Goal: Information Seeking & Learning: Learn about a topic

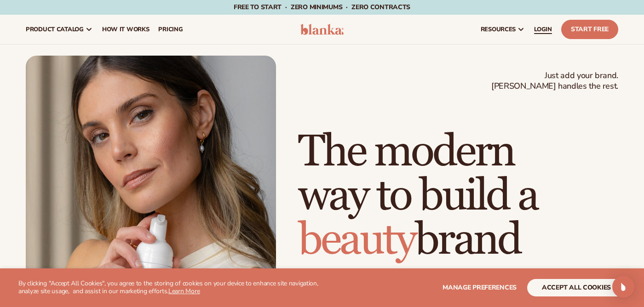
click at [538, 32] on span "LOGIN" at bounding box center [543, 29] width 18 height 7
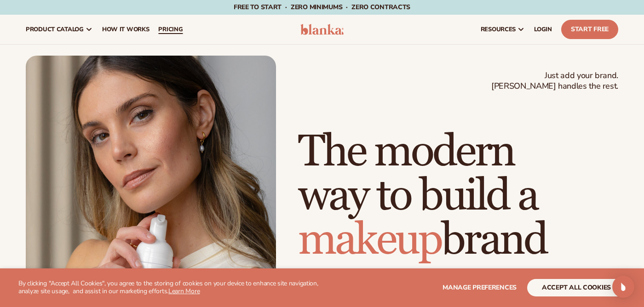
click at [179, 34] on link "pricing" at bounding box center [171, 29] width 34 height 29
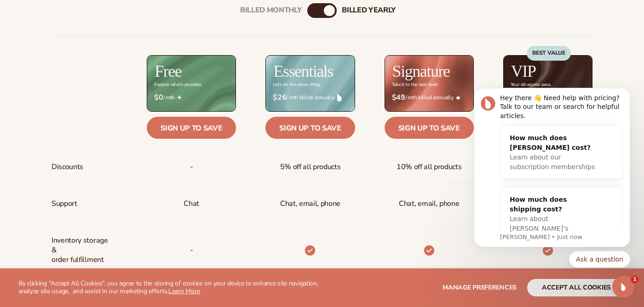
click at [623, 76] on div "Billed Monthly billed Yearly Billed Monthly billed Yearly Discounts Support Inv…" at bounding box center [322, 298] width 644 height 619
click at [627, 94] on button "Dismiss notification" at bounding box center [627, 91] width 12 height 12
